Goal: Information Seeking & Learning: Understand process/instructions

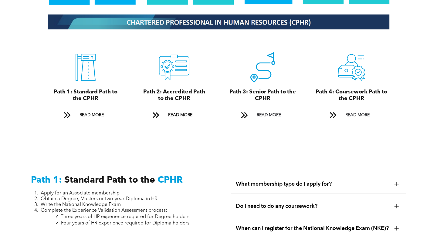
scroll to position [667, 0]
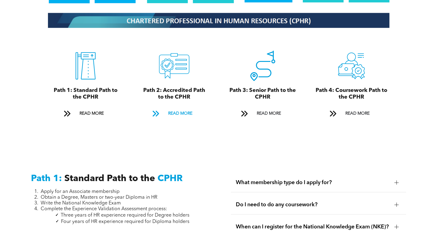
click at [156, 110] on span at bounding box center [156, 114] width 8 height 8
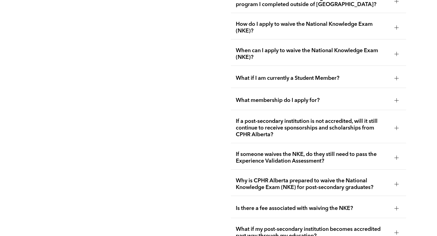
scroll to position [1085, 0]
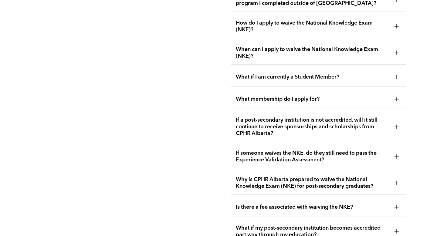
click at [397, 154] on div at bounding box center [397, 156] width 4 height 4
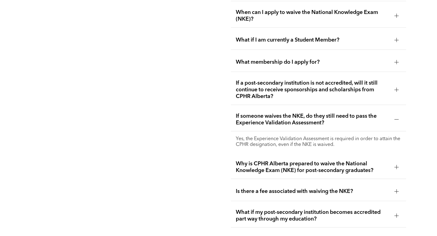
scroll to position [1124, 0]
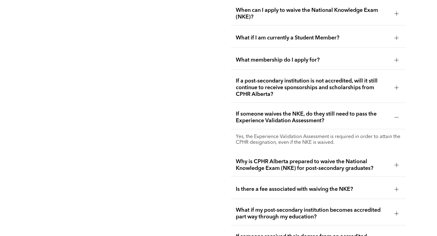
click at [396, 165] on div at bounding box center [397, 165] width 4 height 0
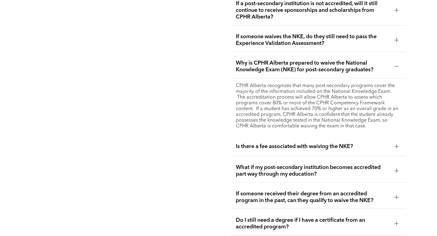
scroll to position [1203, 0]
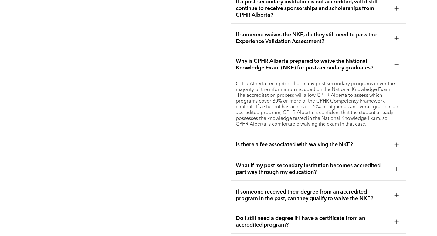
click at [397, 141] on div at bounding box center [396, 144] width 9 height 9
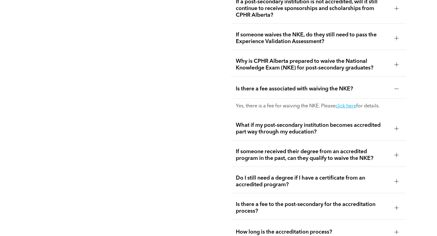
click at [397, 127] on div at bounding box center [397, 129] width 4 height 4
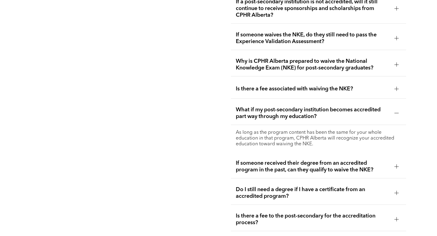
click at [397, 166] on div at bounding box center [397, 166] width 4 height 0
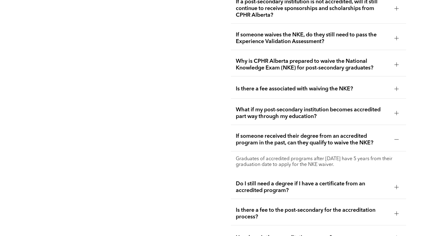
click at [393, 183] on div at bounding box center [396, 187] width 9 height 9
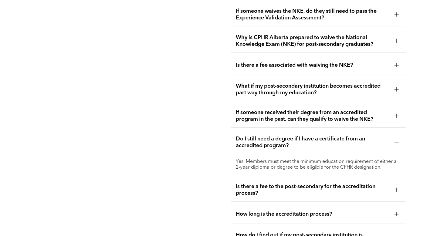
scroll to position [1228, 0]
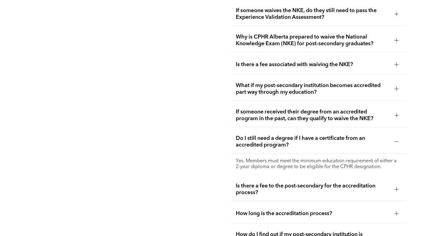
click at [396, 187] on div at bounding box center [396, 189] width 0 height 4
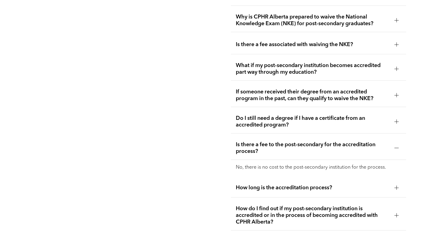
scroll to position [1248, 0]
click at [396, 185] on div at bounding box center [396, 187] width 0 height 4
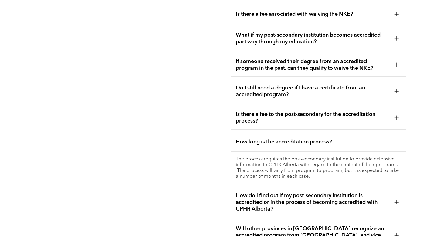
scroll to position [1280, 0]
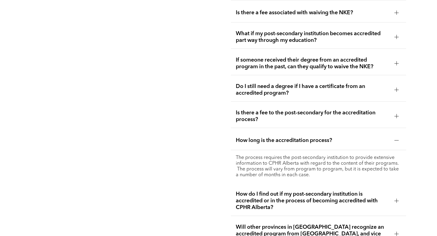
click at [395, 196] on div at bounding box center [396, 200] width 9 height 9
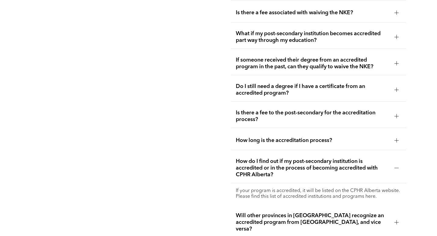
click at [332, 190] on p "If your program is accredited, it will be listed on the CPHR Alberta website. P…" at bounding box center [318, 194] width 165 height 12
click at [397, 220] on div at bounding box center [396, 222] width 0 height 4
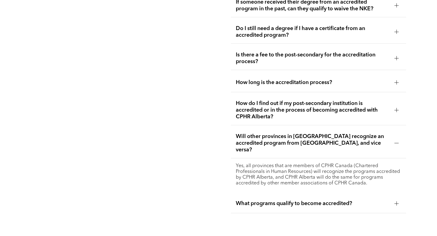
scroll to position [1339, 0]
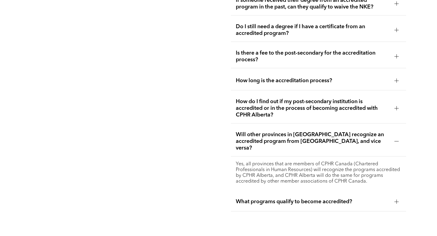
click at [397, 200] on div at bounding box center [396, 202] width 0 height 4
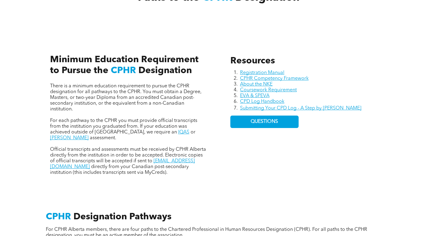
scroll to position [239, 0]
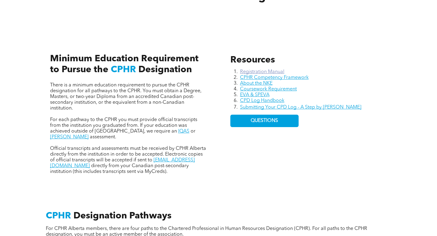
click at [262, 72] on link "Registration Manual" at bounding box center [262, 71] width 44 height 5
click at [272, 79] on link "CPHR Competency Framework" at bounding box center [274, 77] width 69 height 5
